Goal: Connect with others: Connect with others

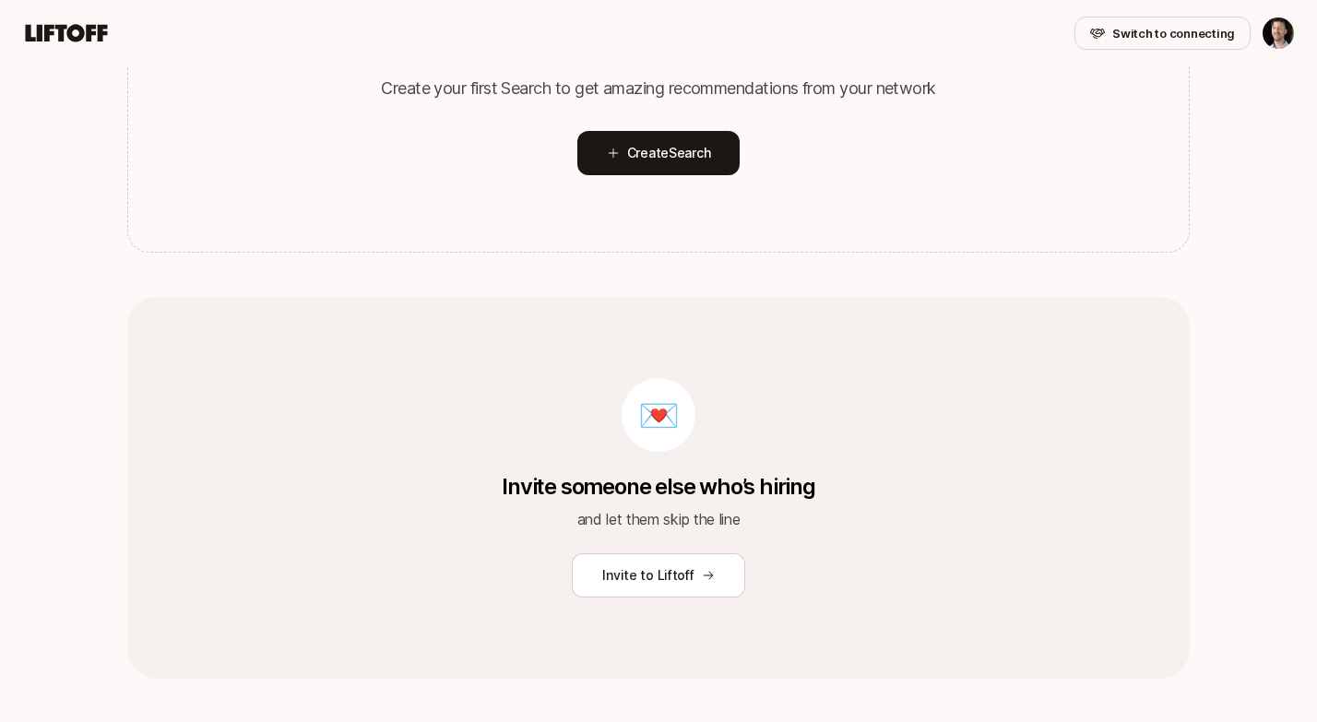
scroll to position [429, 0]
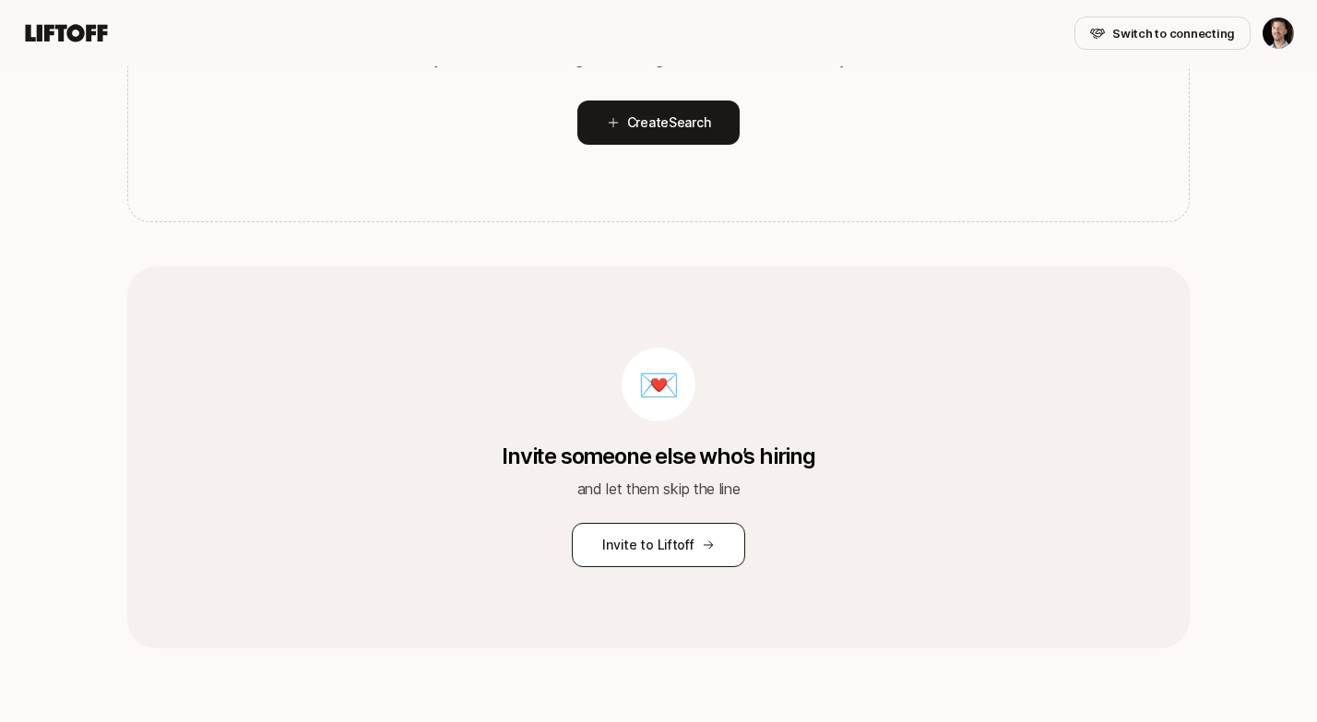
click at [640, 543] on button "Invite to Liftoff" at bounding box center [658, 545] width 173 height 44
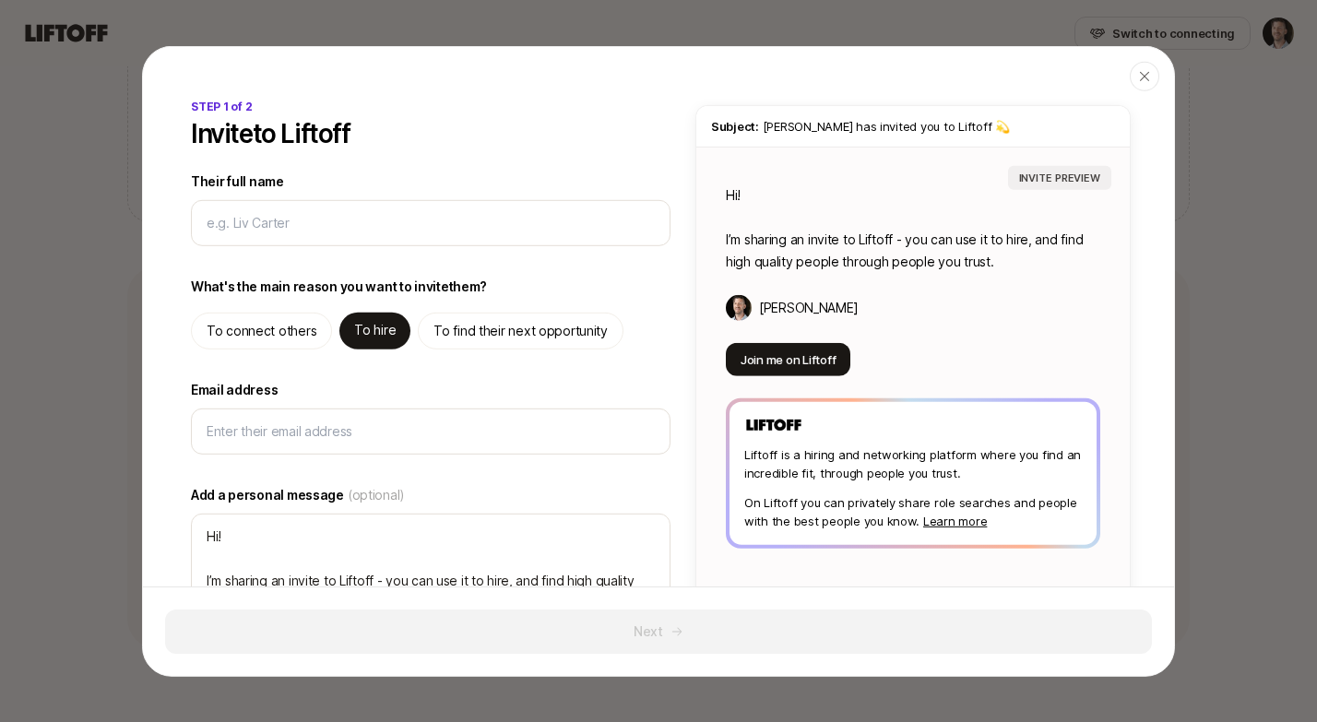
type textarea "x"
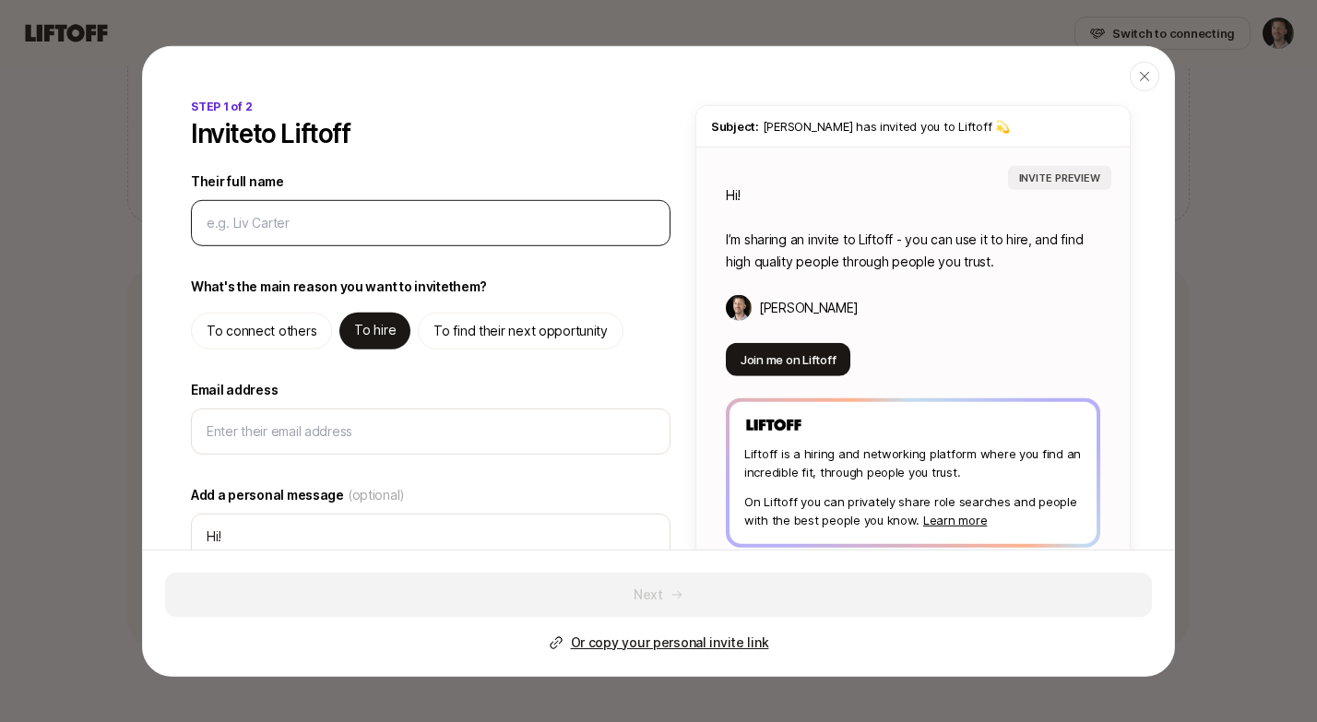
click at [340, 229] on input "Their full name" at bounding box center [431, 222] width 448 height 22
type input "C"
type textarea "x"
type input "Ch"
type textarea "x"
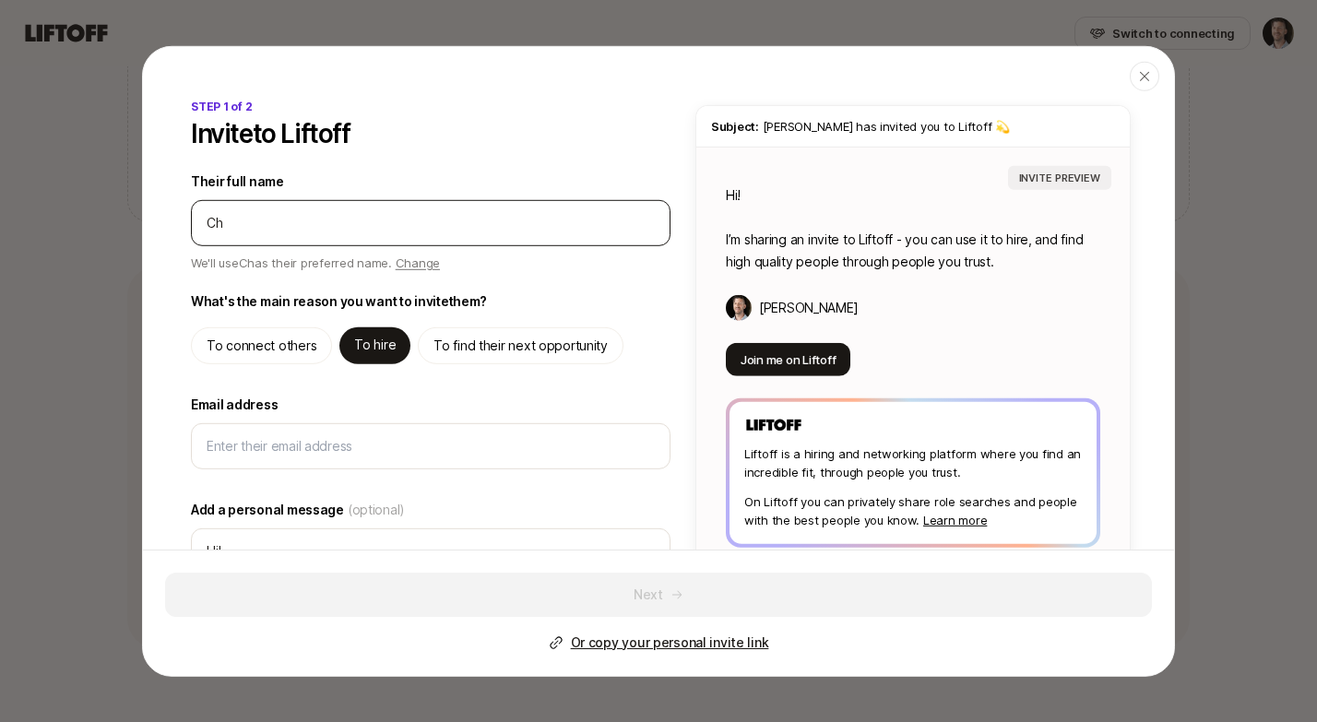
type input "Chr"
type textarea "x"
type input "Chri"
type textarea "x"
type input "[PERSON_NAME]"
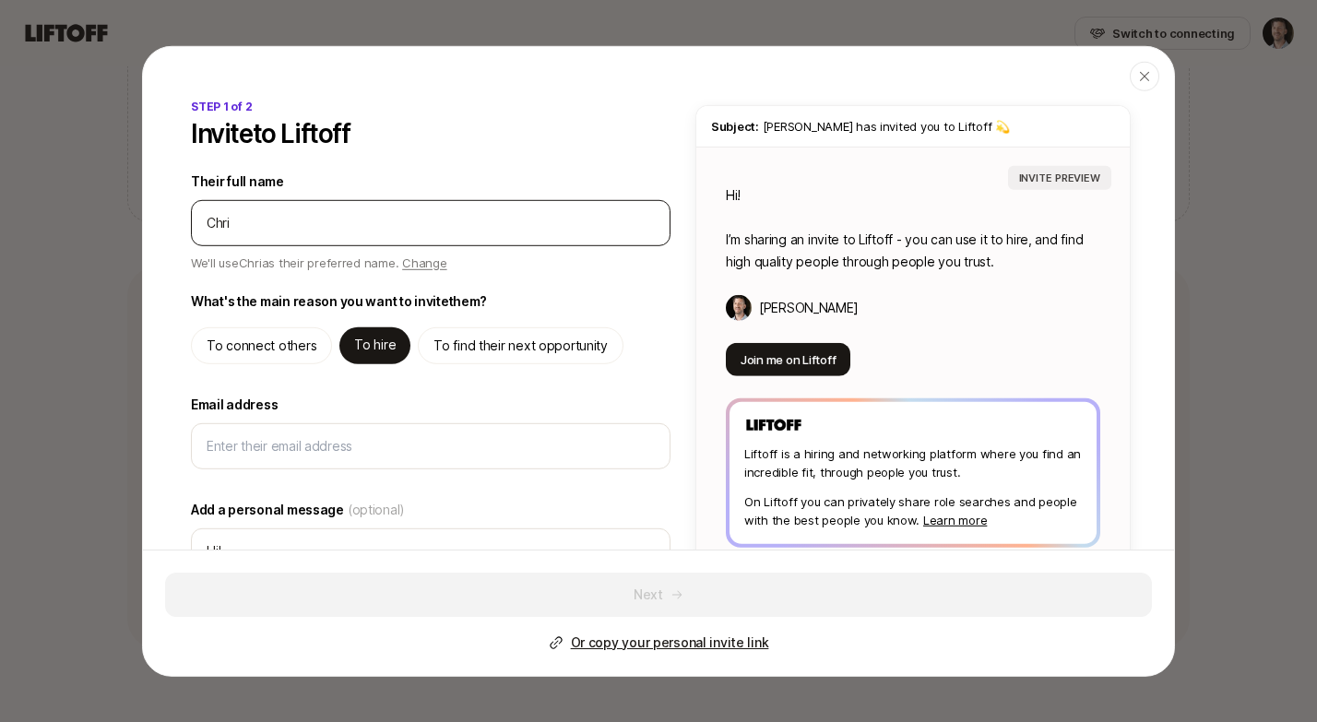
type textarea "x"
type input "[PERSON_NAME]"
type textarea "x"
type input "[PERSON_NAME]"
type textarea "x"
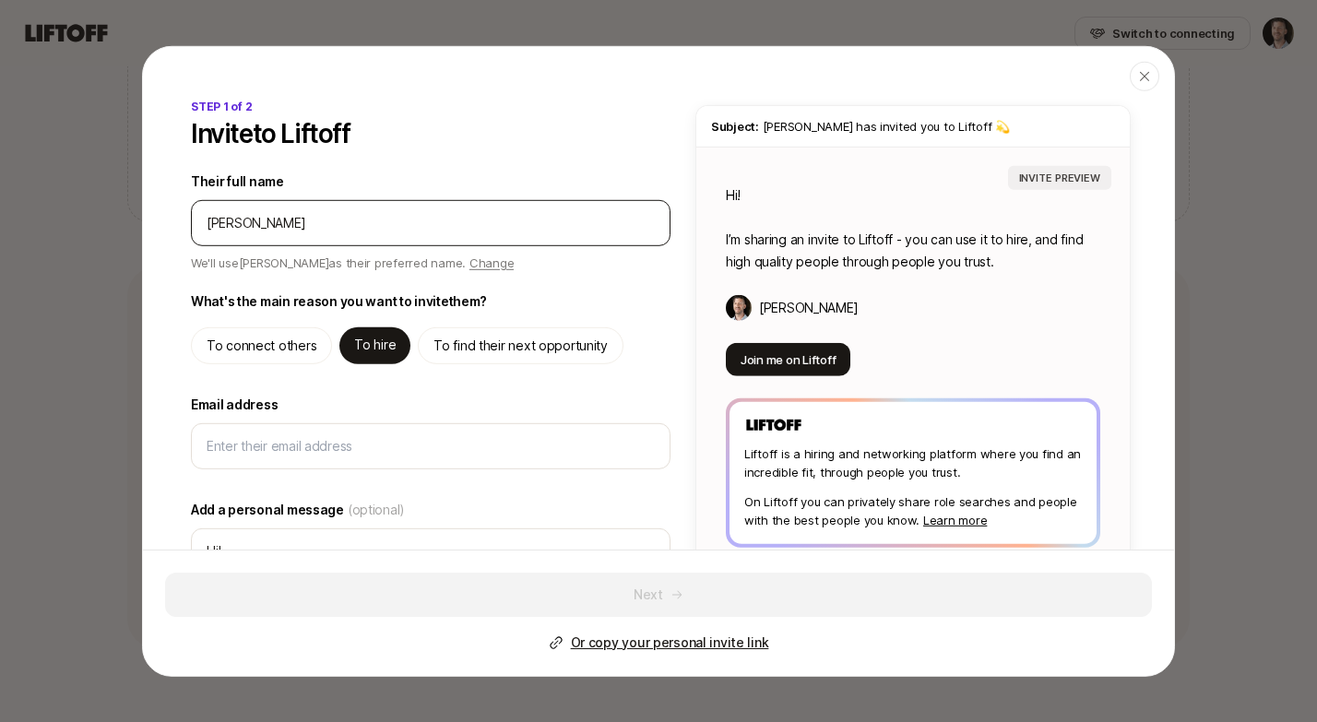
type input "[PERSON_NAME]"
type textarea "x"
type input "[PERSON_NAME]"
type textarea "x"
type input "[PERSON_NAME]"
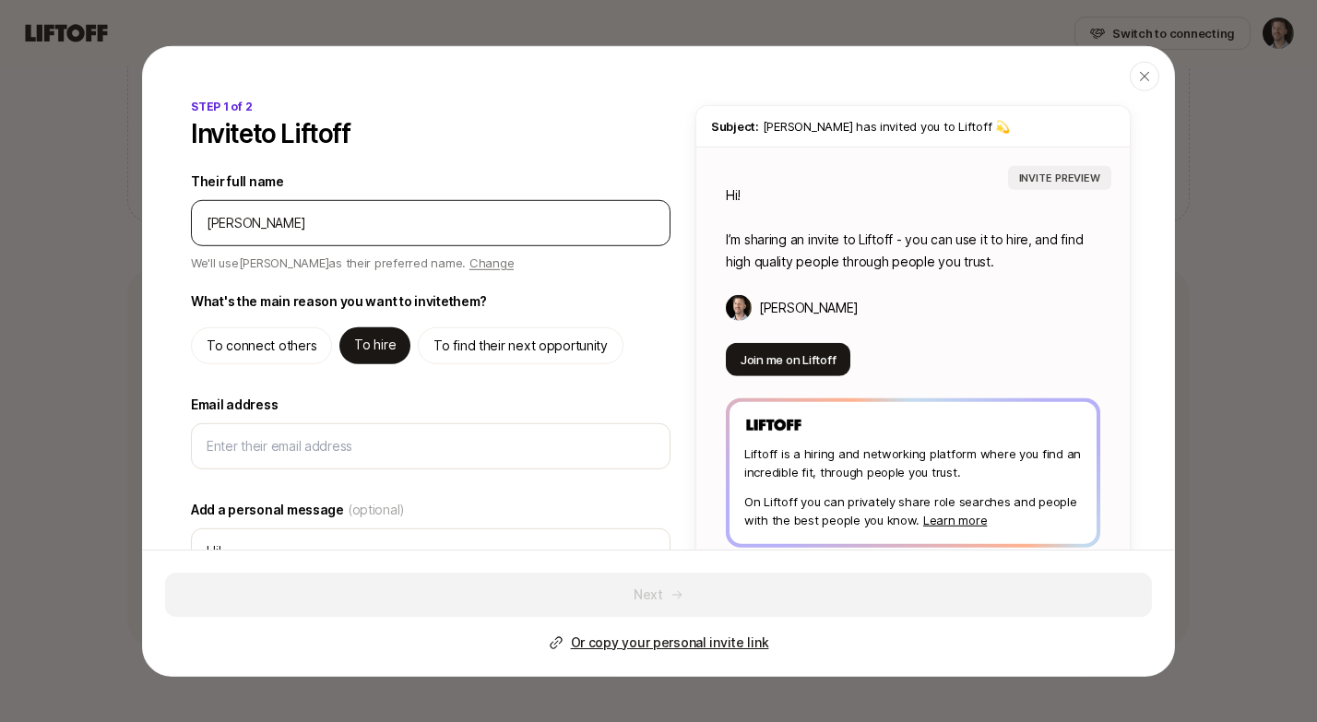
type textarea "x"
type input "[PERSON_NAME]"
type textarea "x"
type input "[PERSON_NAME]"
type textarea "x"
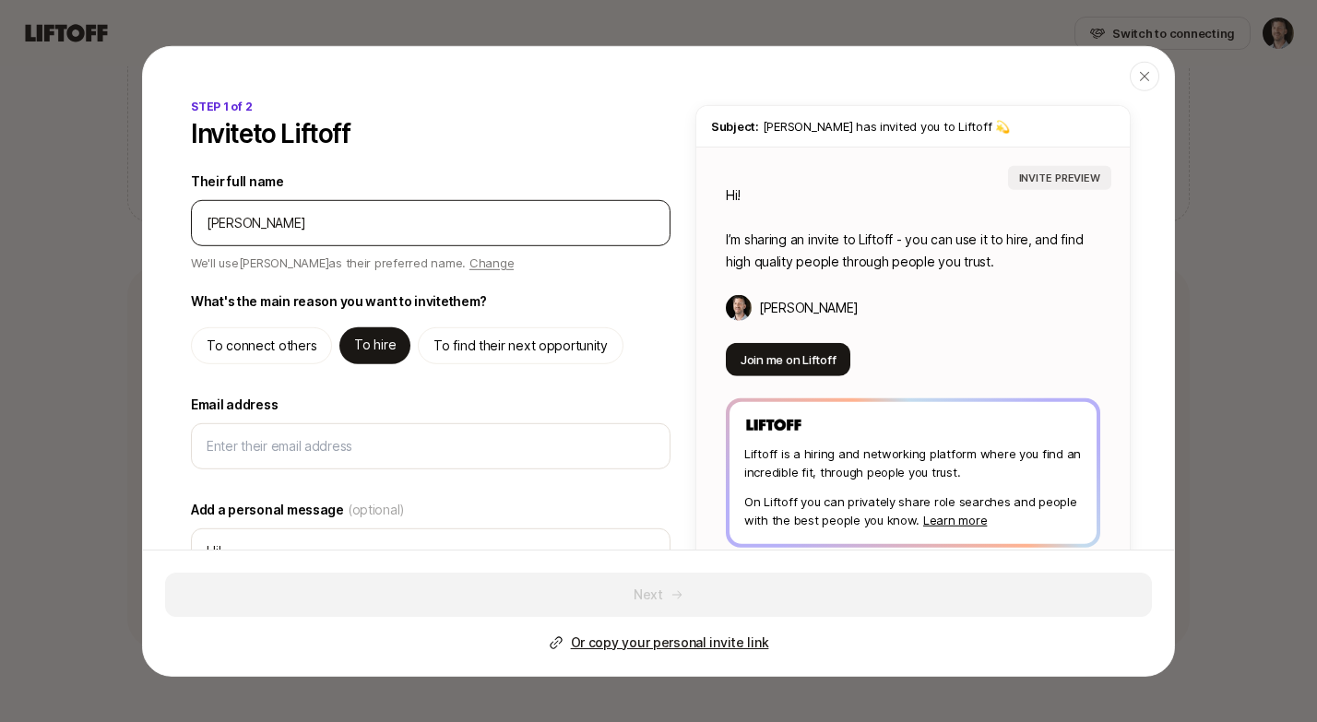
type input "[PERSON_NAME]"
type textarea "x"
type input "[PERSON_NAME]"
type textarea "Hi [PERSON_NAME]! I’m sharing an invite to Liftoff - you can use it to hire, an…"
type textarea "x"
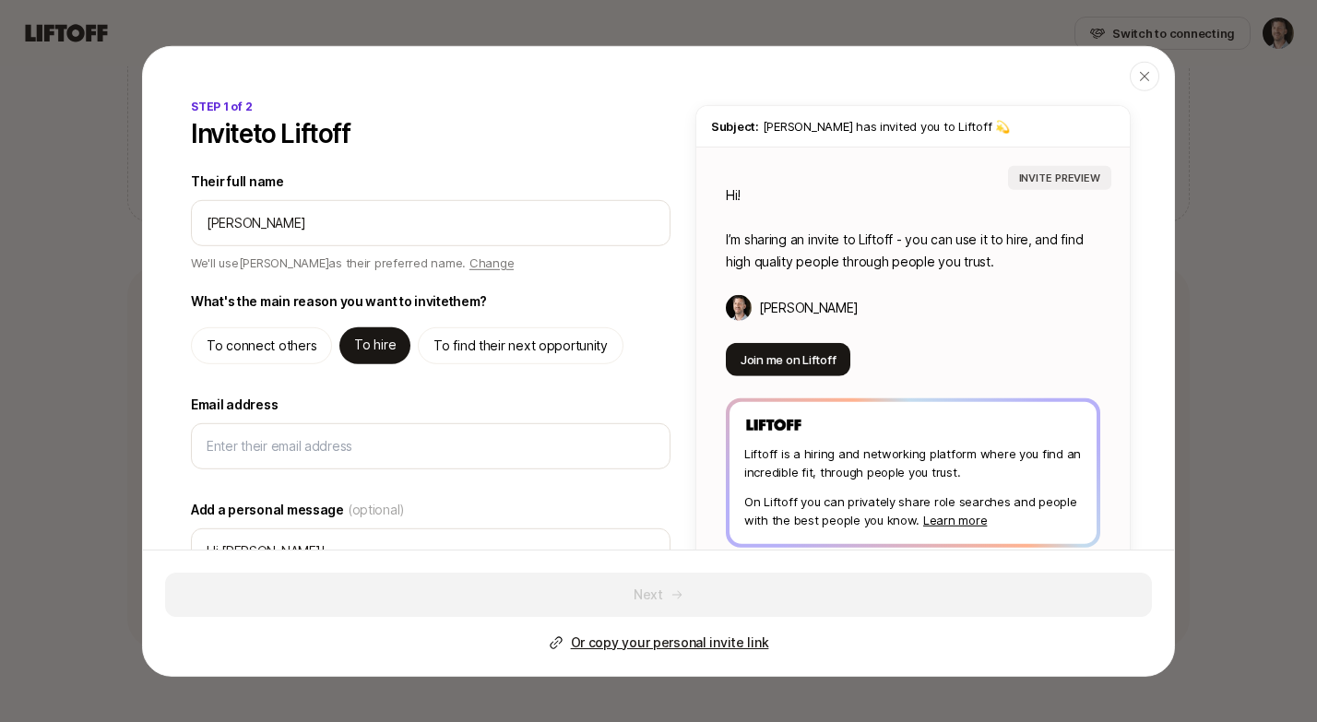
click at [298, 346] on p "To connect others" at bounding box center [262, 345] width 110 height 22
type textarea "Hi [PERSON_NAME]! I’m sharing an invite to Liftoff - a hiring and networking pl…"
type textarea "x"
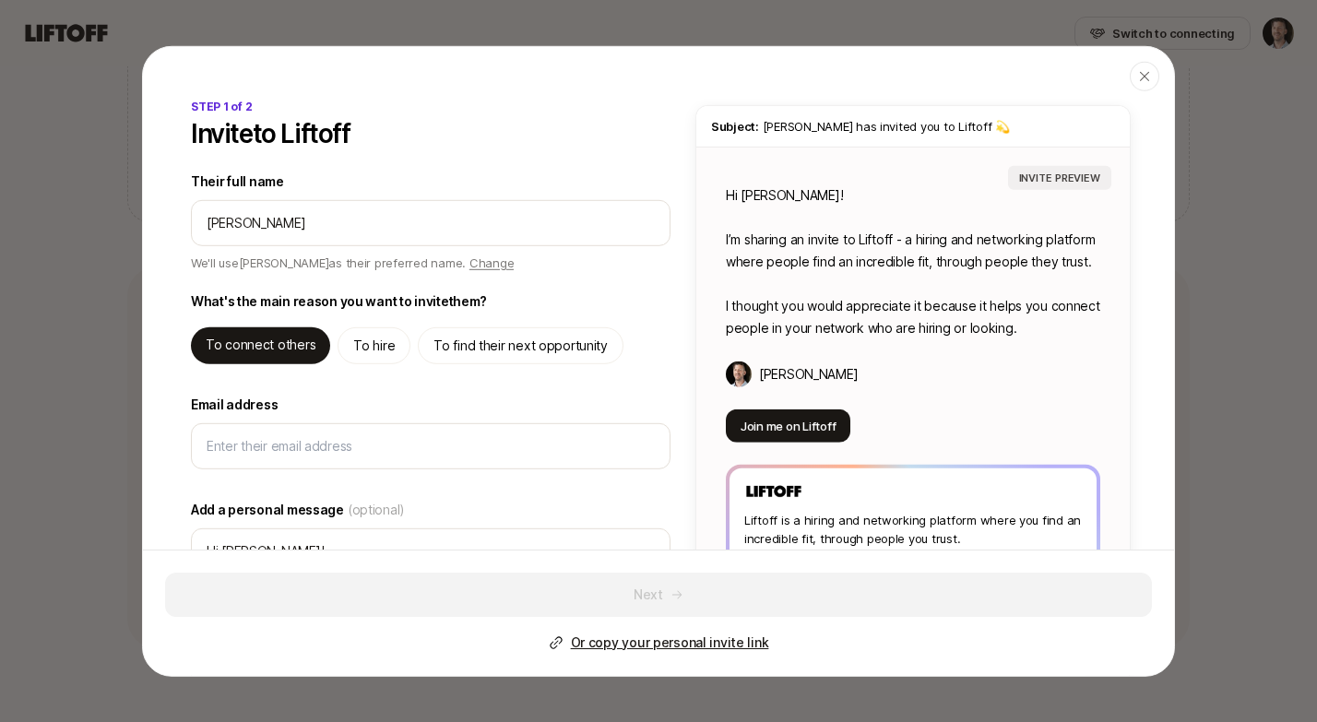
click at [368, 346] on p "To hire" at bounding box center [374, 345] width 42 height 22
type textarea "Hi [PERSON_NAME]! I’m sharing an invite to Liftoff - you can use it to hire, an…"
type textarea "x"
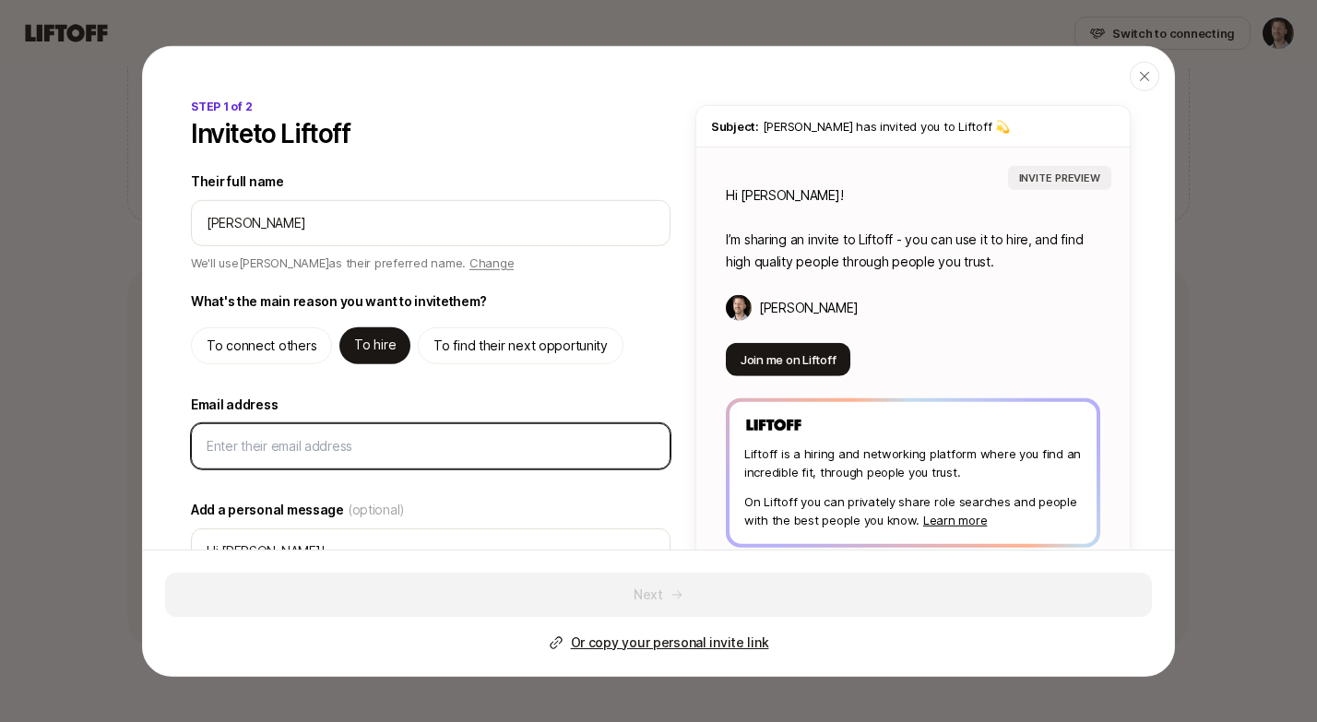
click at [256, 446] on input "Email address" at bounding box center [431, 445] width 448 height 22
paste input "[PERSON_NAME] <[EMAIL_ADDRESS][DOMAIN_NAME]>"
type input "[PERSON_NAME] <[EMAIL_ADDRESS][DOMAIN_NAME]>"
type textarea "x"
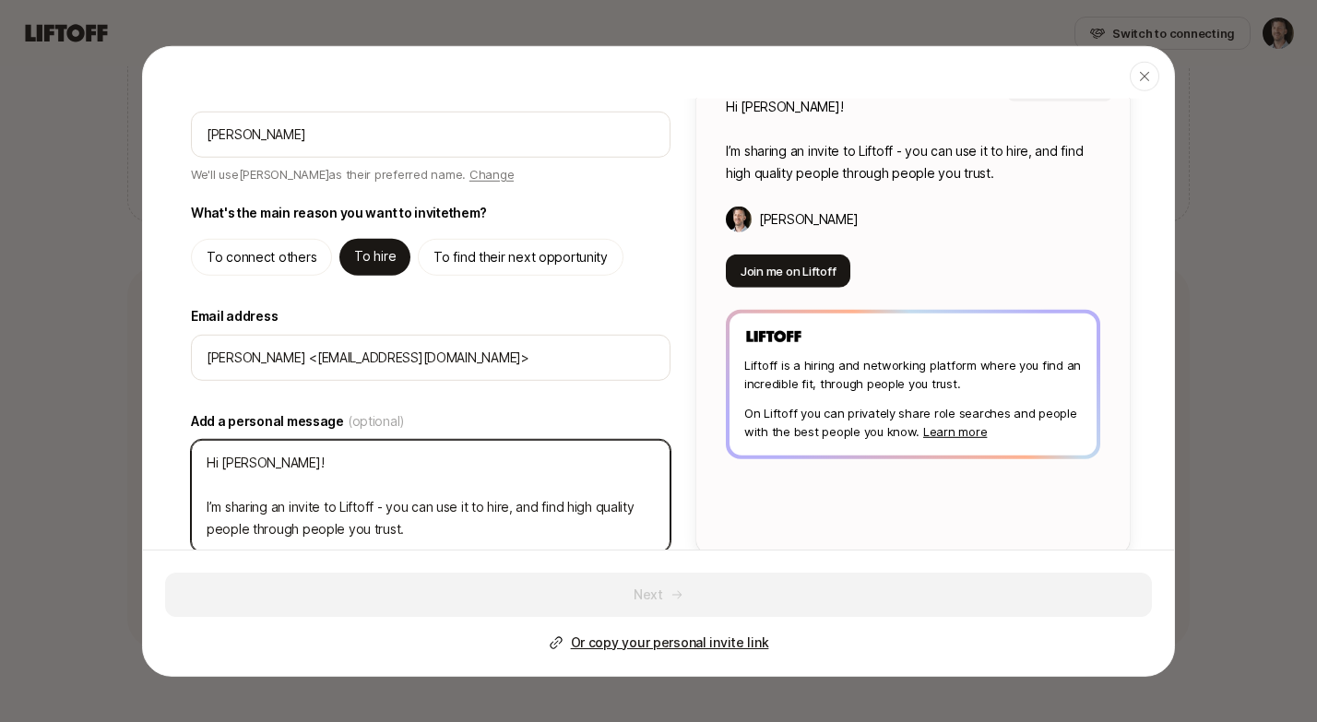
scroll to position [113, 0]
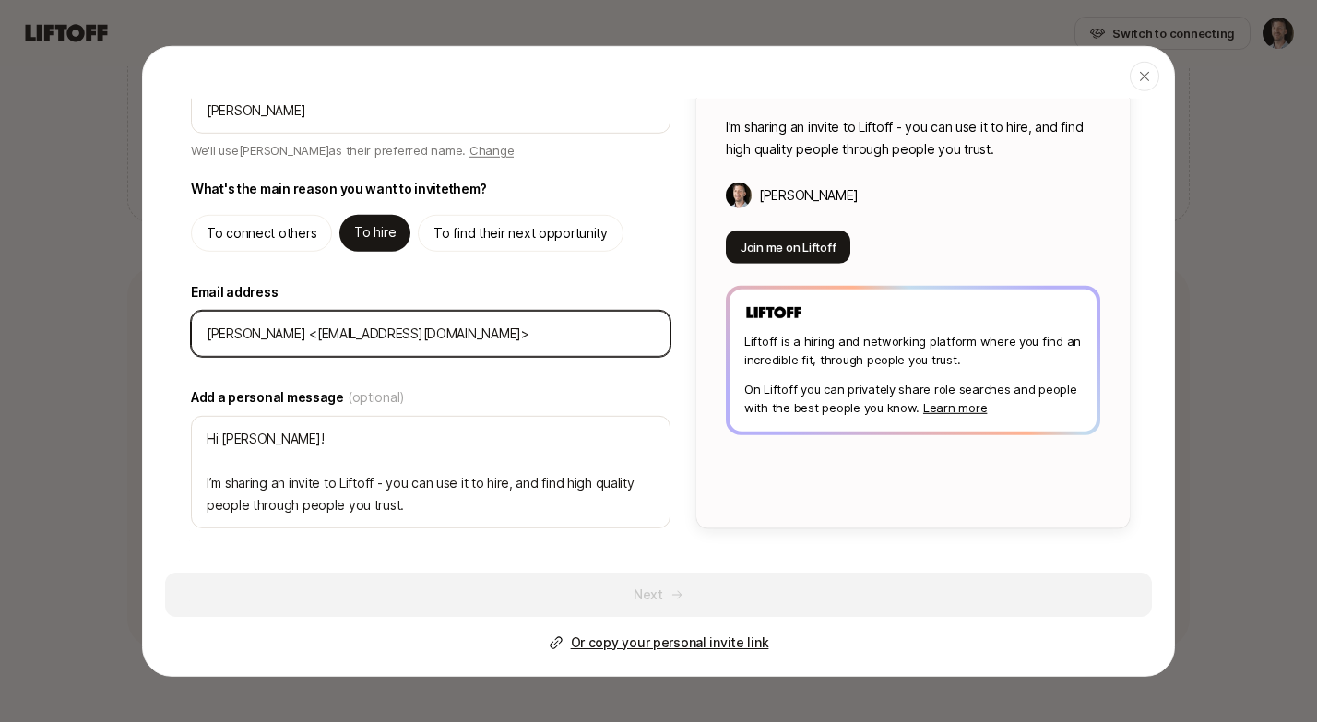
click at [577, 337] on input "[PERSON_NAME] <[EMAIL_ADDRESS][DOMAIN_NAME]>" at bounding box center [431, 333] width 448 height 22
type input "[PERSON_NAME] <[EMAIL_ADDRESS][DOMAIN_NAME]"
type textarea "x"
type input "[EMAIL_ADDRESS][DOMAIN_NAME]"
type textarea "x"
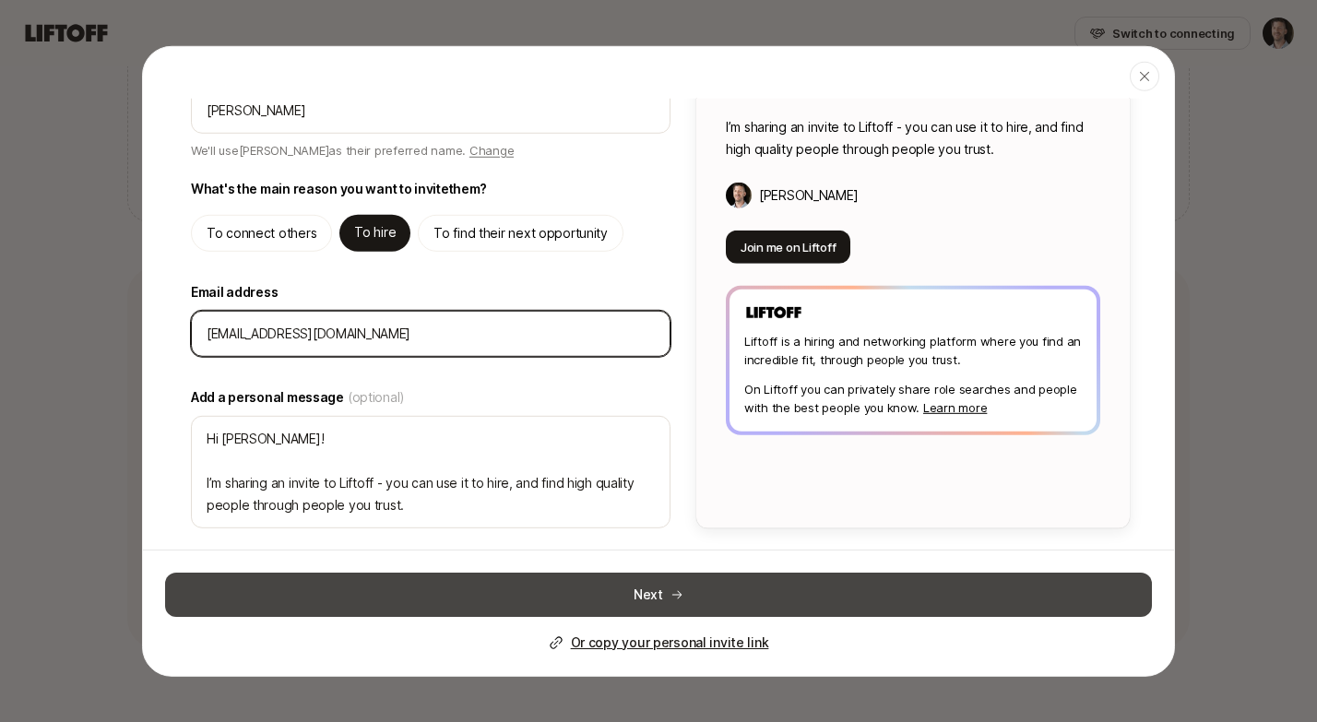
type input "[EMAIL_ADDRESS][DOMAIN_NAME]"
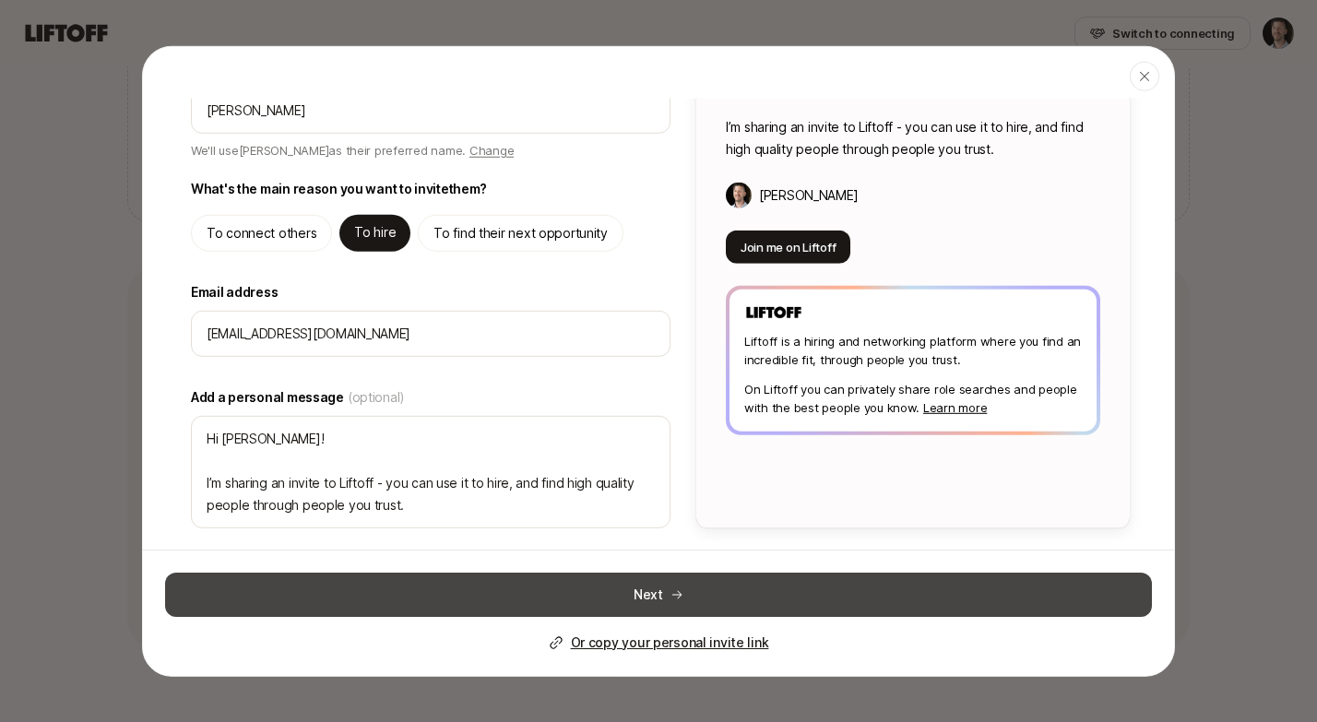
click at [591, 589] on button "Next" at bounding box center [658, 595] width 987 height 44
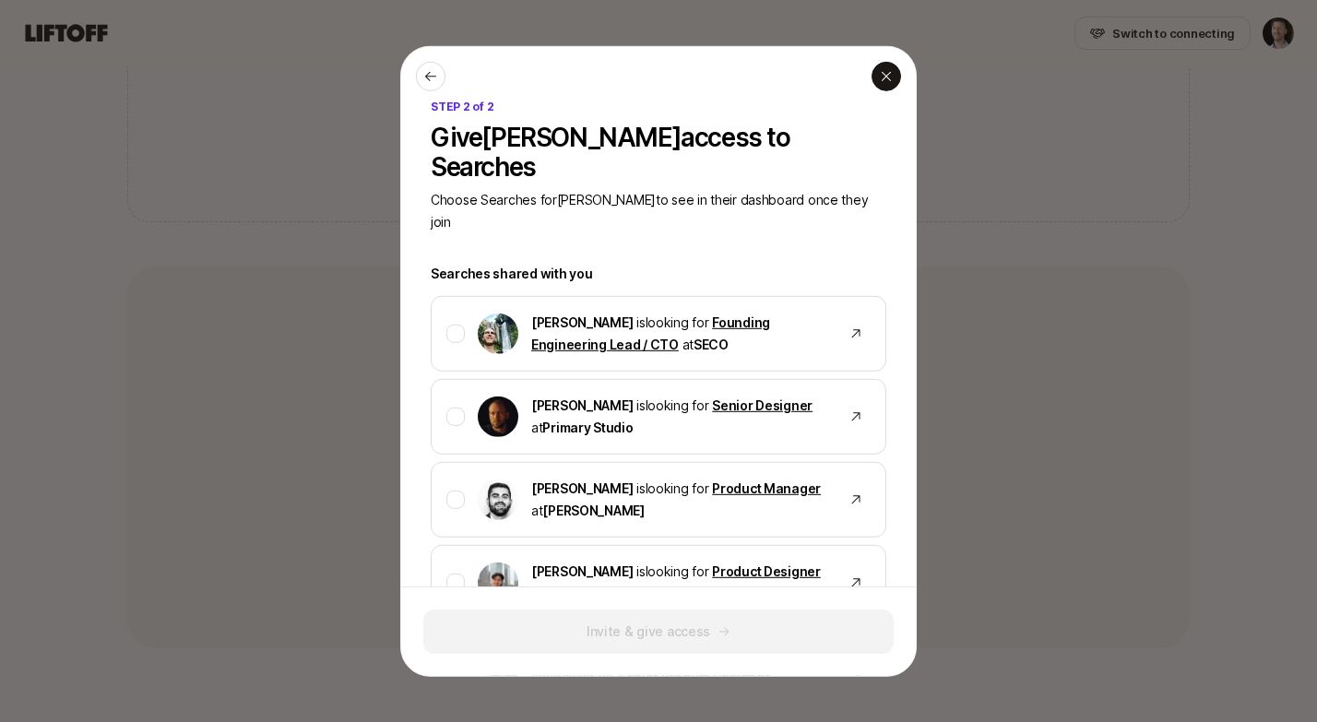
click at [880, 77] on icon "button" at bounding box center [886, 75] width 15 height 15
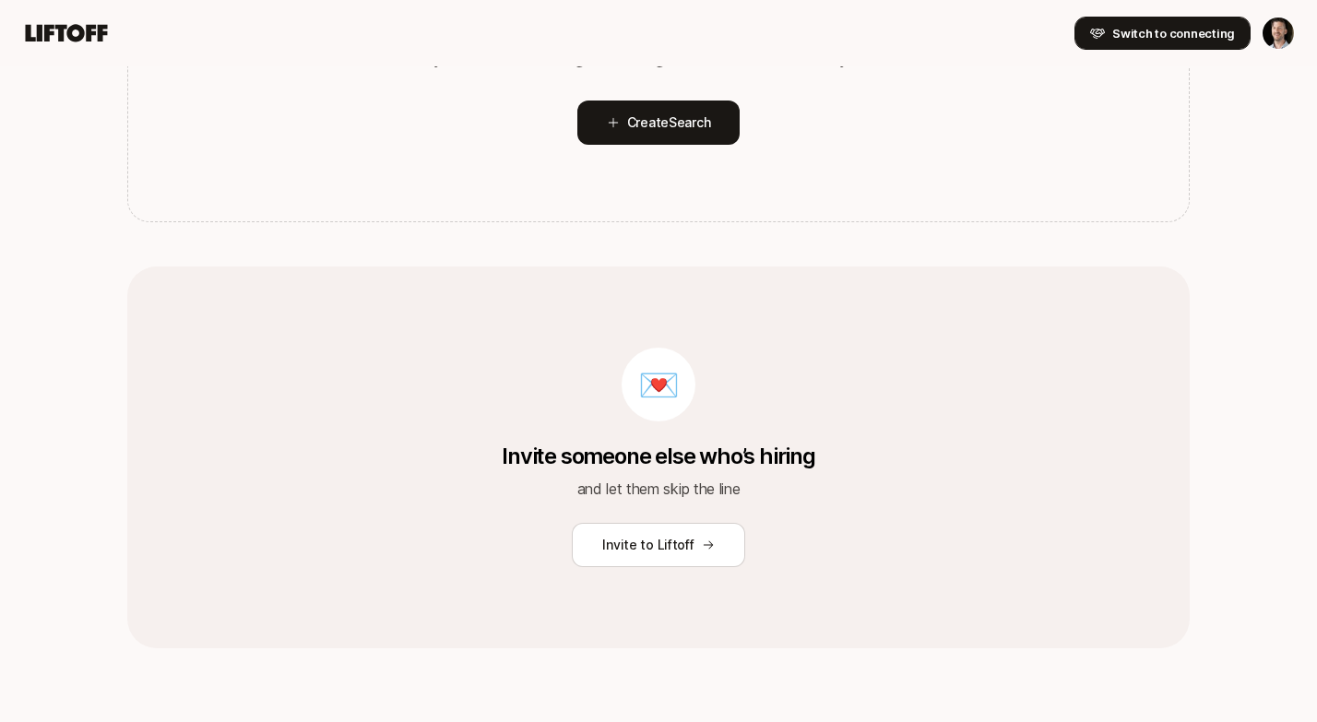
click at [1199, 35] on span "Switch to connecting" at bounding box center [1173, 33] width 123 height 18
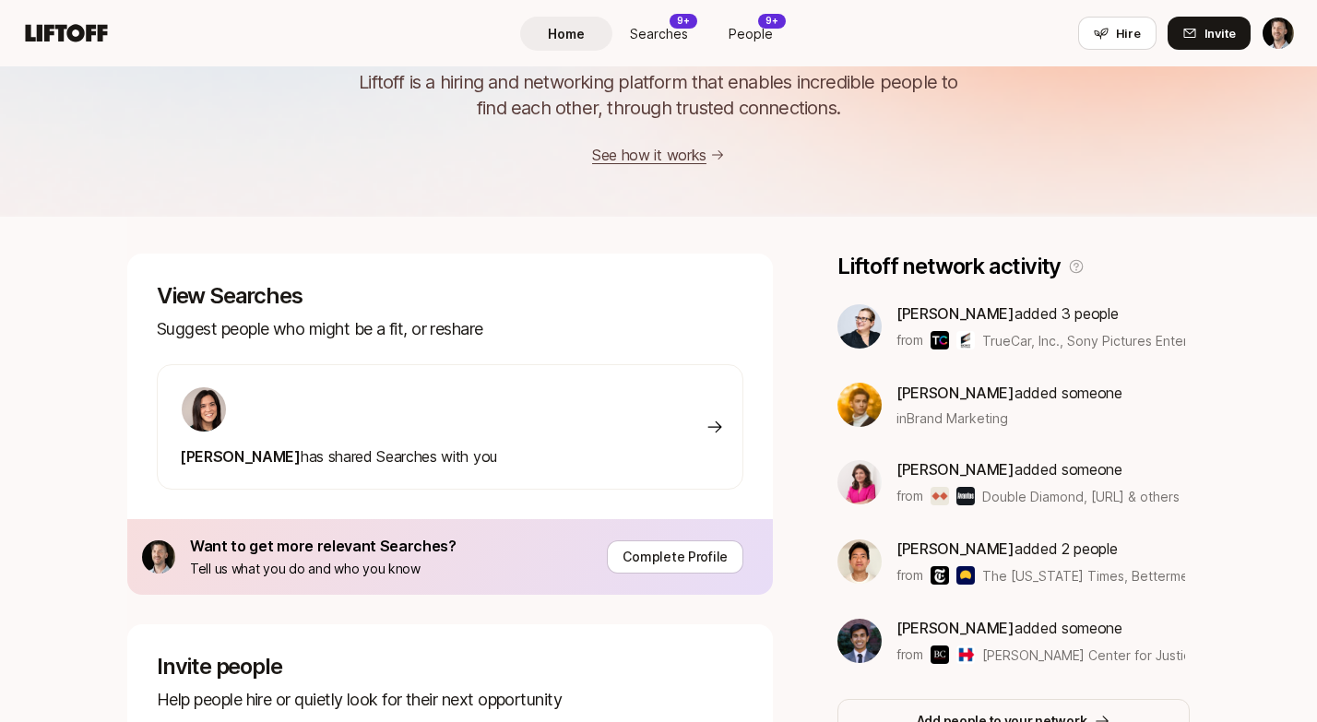
scroll to position [113, 0]
